Goal: Information Seeking & Learning: Learn about a topic

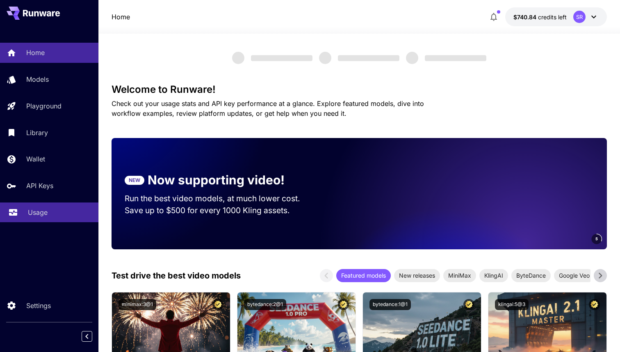
click at [55, 214] on div "Usage" at bounding box center [60, 212] width 64 height 10
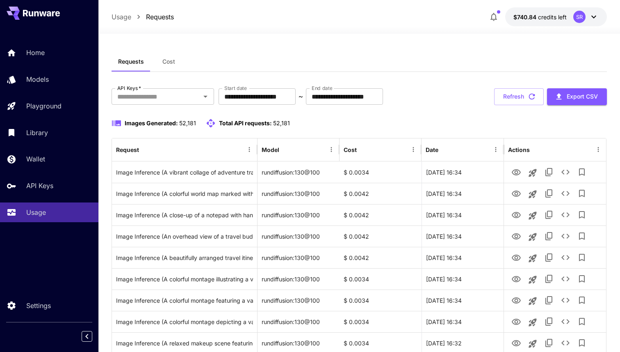
click at [166, 64] on span "Cost" at bounding box center [168, 61] width 13 height 7
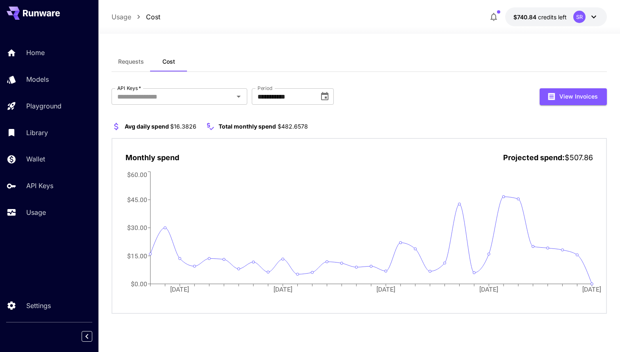
click at [486, 117] on div "**********" at bounding box center [359, 200] width 495 height 225
